Goal: Entertainment & Leisure: Consume media (video, audio)

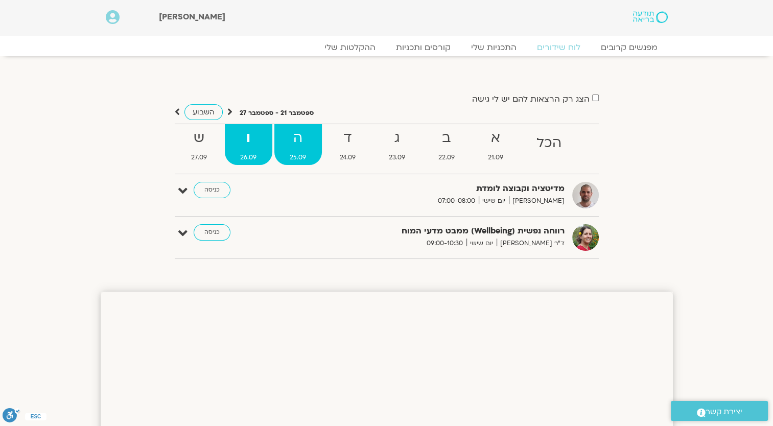
click at [291, 145] on strong "ה" at bounding box center [297, 138] width 47 height 23
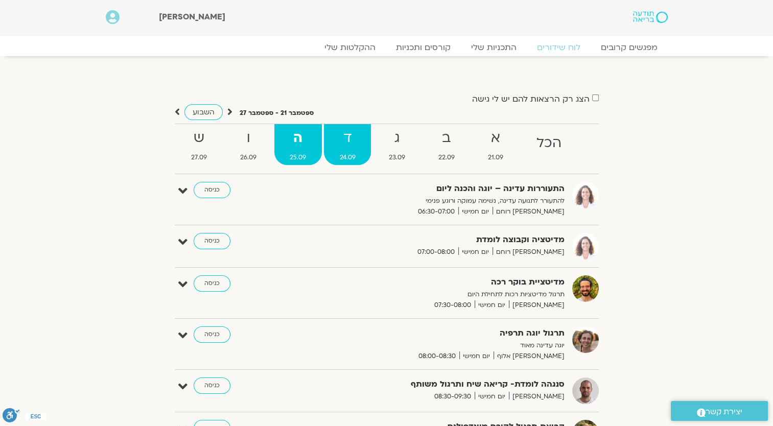
click at [349, 151] on link "ד 24.09" at bounding box center [347, 144] width 47 height 41
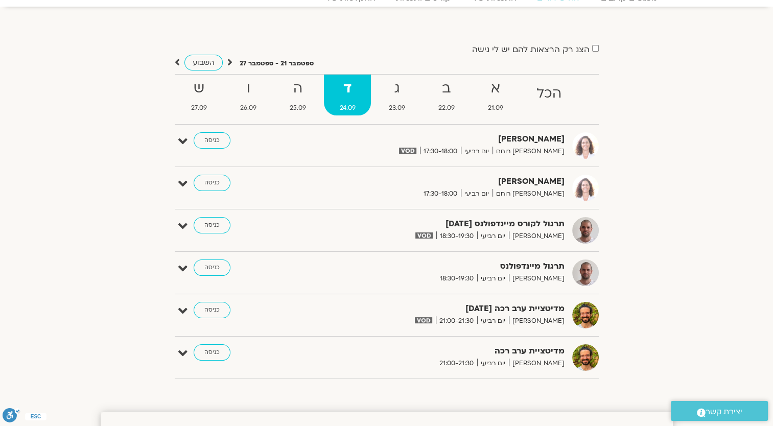
scroll to position [102, 0]
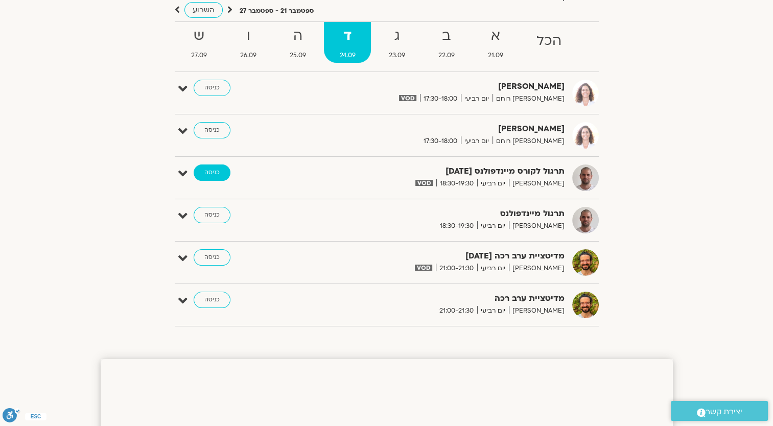
click at [219, 169] on link "כניסה" at bounding box center [212, 172] width 37 height 16
